Goal: Information Seeking & Learning: Find contact information

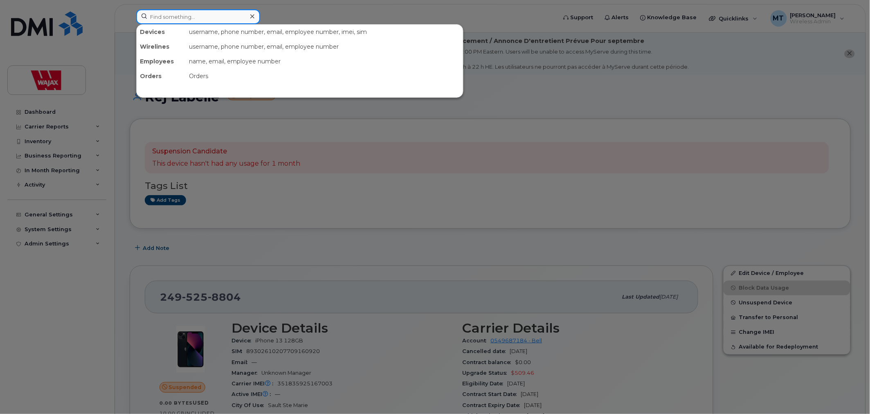
click at [211, 18] on input at bounding box center [198, 16] width 124 height 15
paste input "705-335-0510"
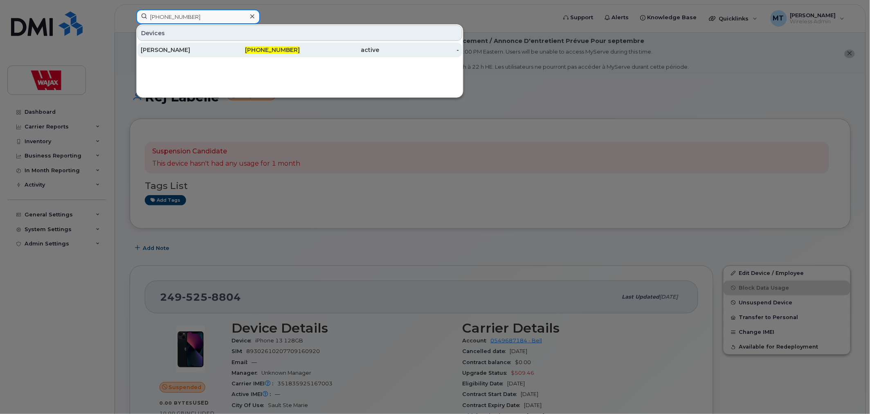
type input "705-335-0510"
click at [197, 54] on div "Pierre Millette" at bounding box center [181, 50] width 80 height 8
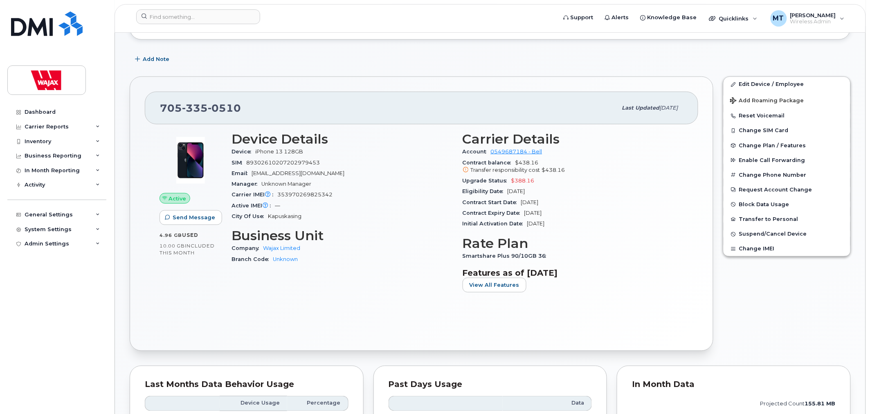
scroll to position [45, 0]
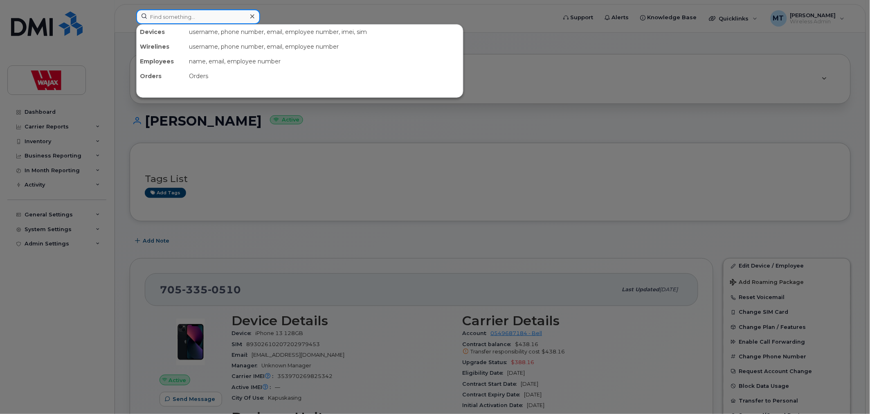
click at [231, 13] on input at bounding box center [198, 16] width 124 height 15
paste input "Pascal Fortin"
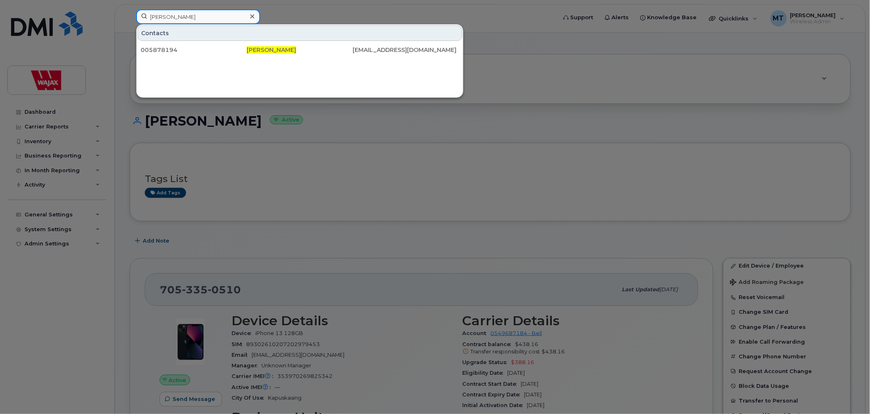
type input "Pascal Fortin"
click at [256, 19] on div at bounding box center [252, 17] width 12 height 12
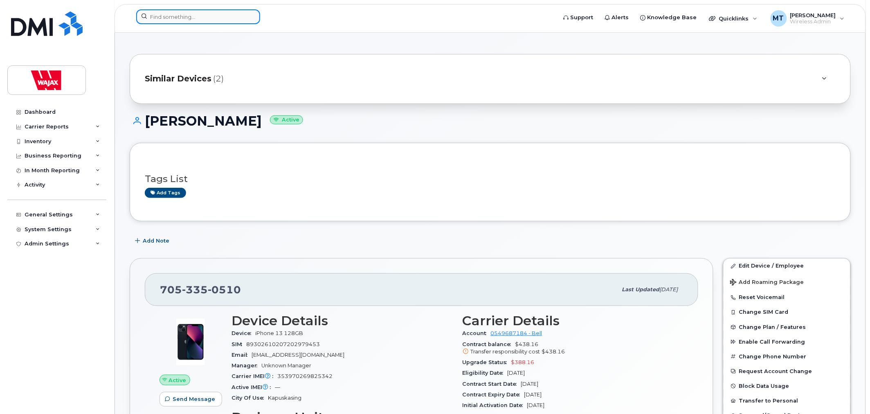
click at [252, 19] on div at bounding box center [198, 16] width 124 height 15
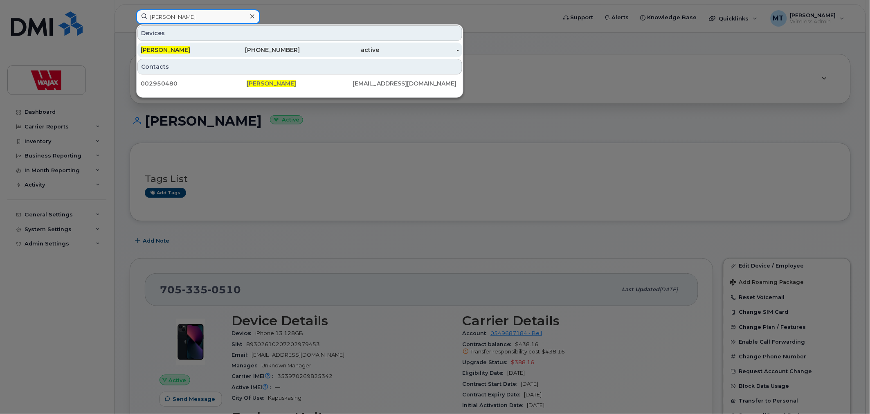
type input "claude berry"
click at [300, 57] on div "613-889-3292" at bounding box center [340, 50] width 80 height 15
